Goal: Information Seeking & Learning: Understand process/instructions

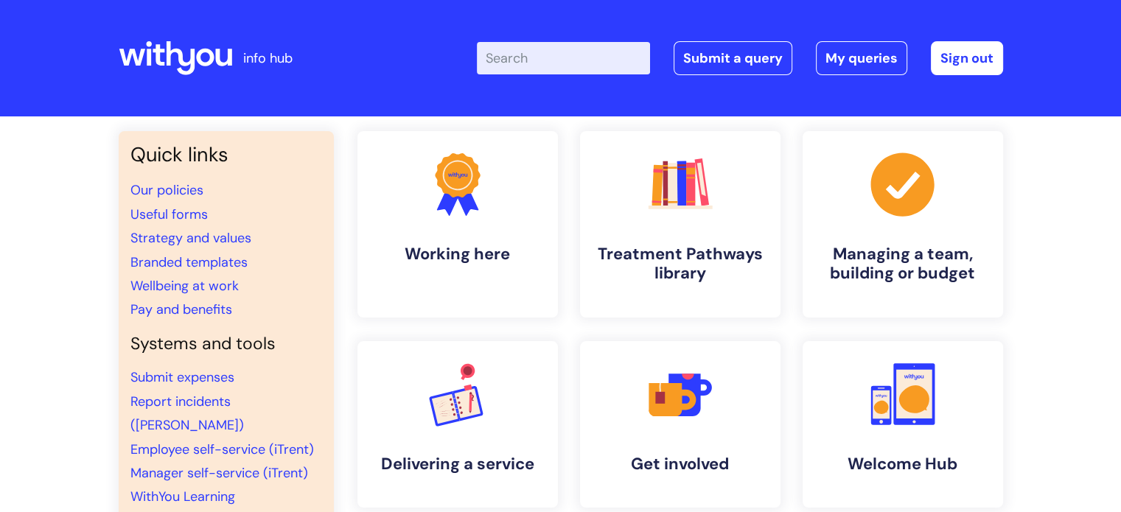
click at [552, 69] on input "Enter your search term here..." at bounding box center [563, 58] width 173 height 32
type input "signatures"
click button "Search" at bounding box center [0, 0] width 0 height 0
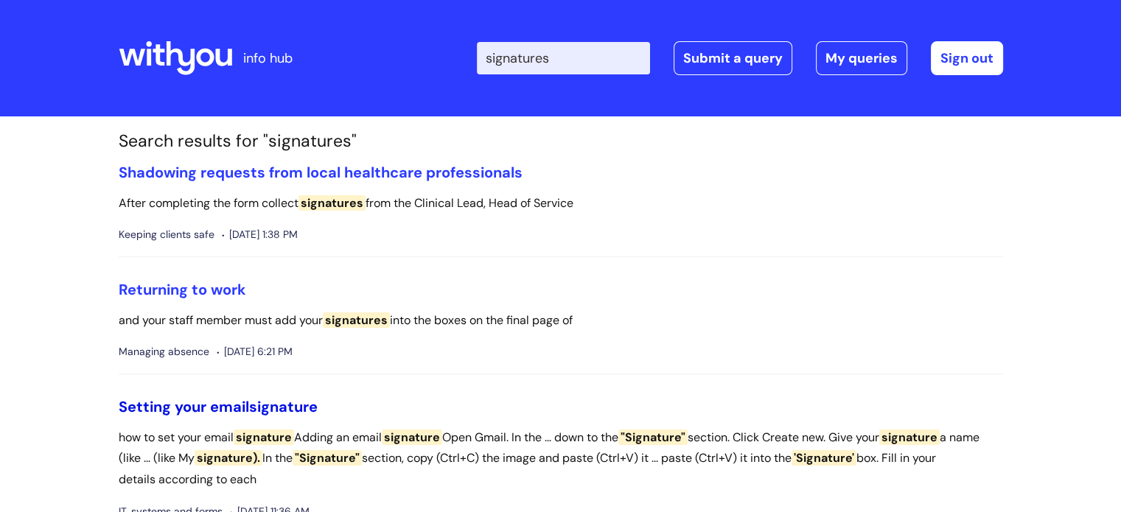
click at [245, 404] on link "Setting your email signature" at bounding box center [218, 406] width 199 height 19
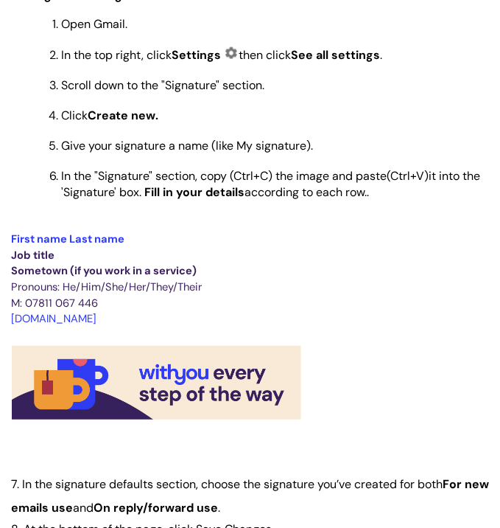
scroll to position [389, 0]
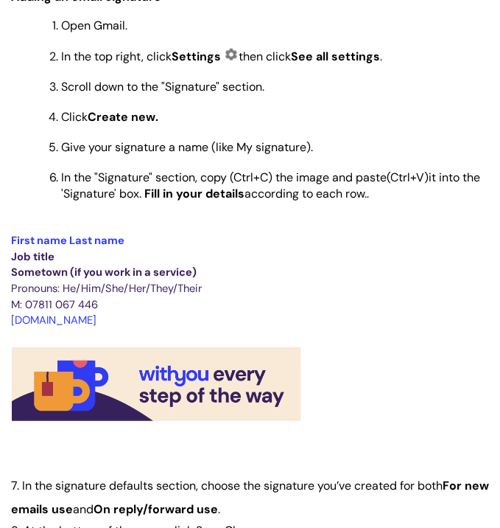
drag, startPoint x: 10, startPoint y: 245, endPoint x: 122, endPoint y: 317, distance: 132.9
click at [122, 317] on div "Setting your email signature Modified on: [DATE] 10:31 AM Use this to Find out …" at bounding box center [250, 484] width 500 height 1390
copy div "First name Last name Job title Sometown (if you work in a service) Pronouns: He…"
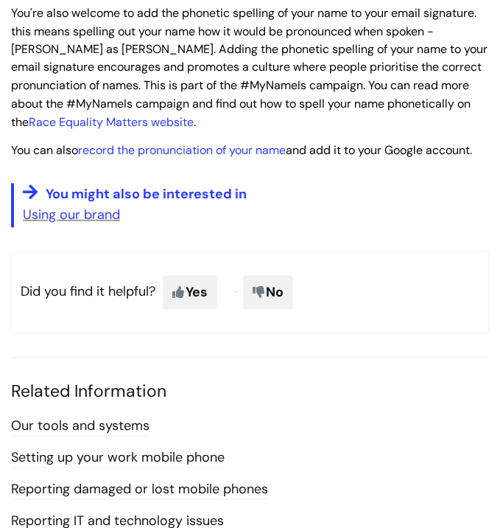
scroll to position [1216, 0]
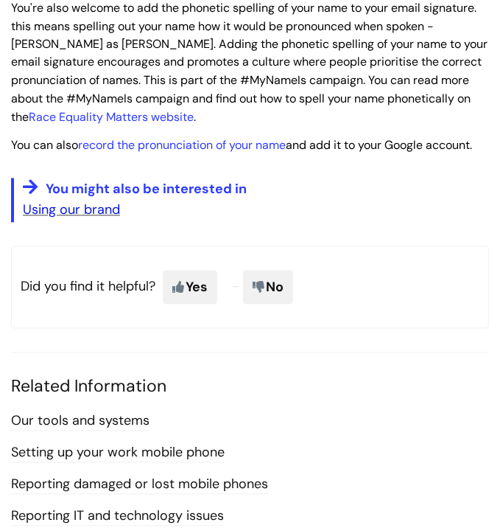
click at [98, 217] on link "Using our brand" at bounding box center [71, 210] width 97 height 18
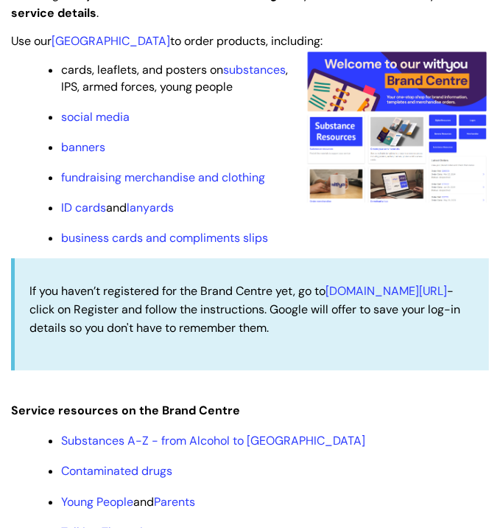
scroll to position [1509, 0]
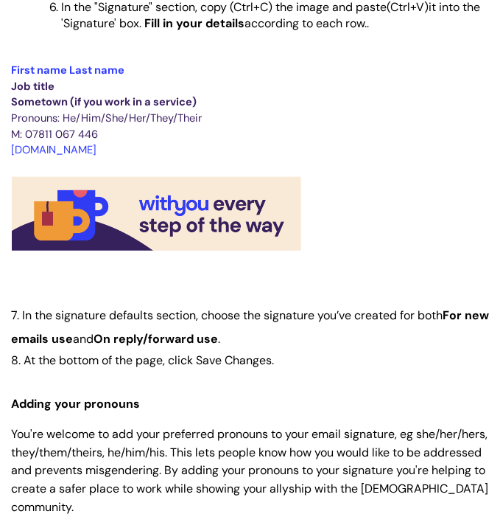
scroll to position [566, 0]
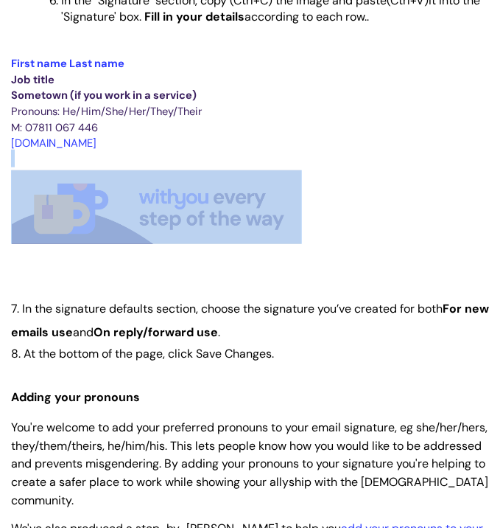
drag, startPoint x: 18, startPoint y: 162, endPoint x: 225, endPoint y: 218, distance: 213.8
click at [225, 218] on div "Use this to Find out how to set your email signature Adding an email signature …" at bounding box center [250, 282] width 478 height 1183
copy br
